Goal: Navigation & Orientation: Find specific page/section

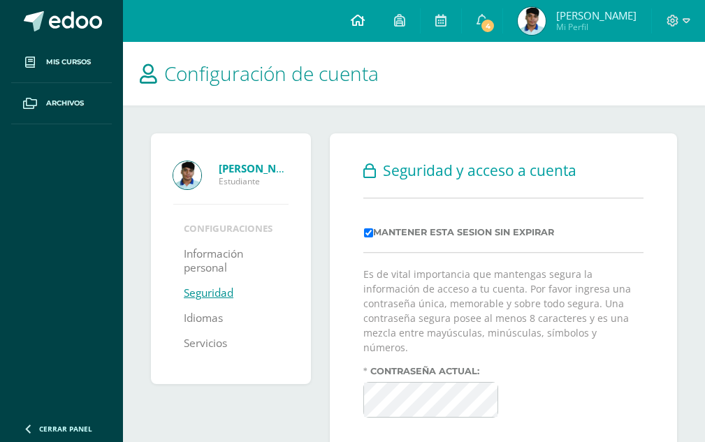
click at [353, 22] on icon at bounding box center [358, 20] width 14 height 13
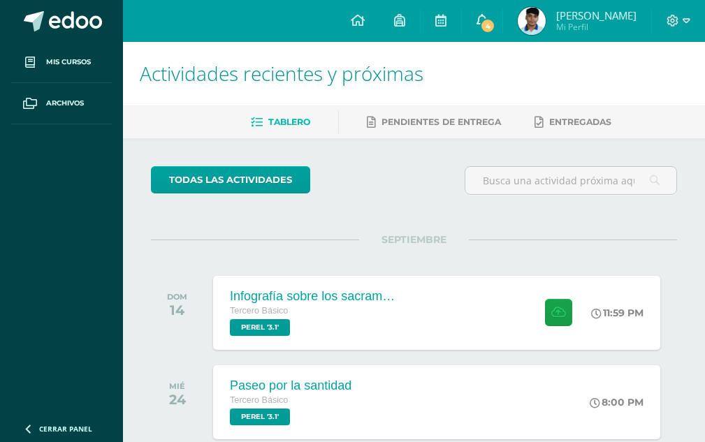
click at [480, 24] on span "4" at bounding box center [487, 25] width 15 height 15
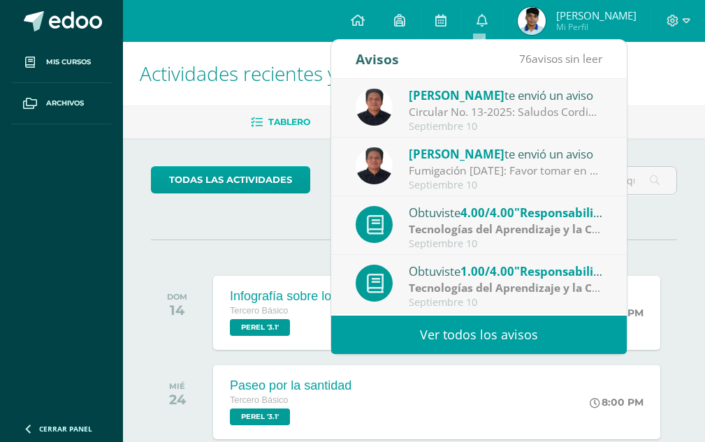
click at [666, 149] on div "todas las Actividades No tienes actividades Échale un vistazo a los demás perío…" at bounding box center [414, 418] width 582 height 560
